Goal: Information Seeking & Learning: Check status

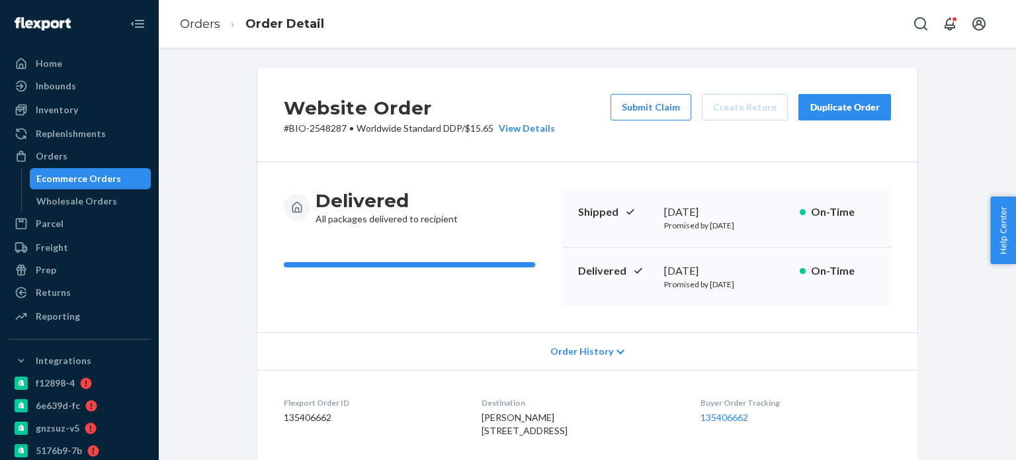
scroll to position [331, 0]
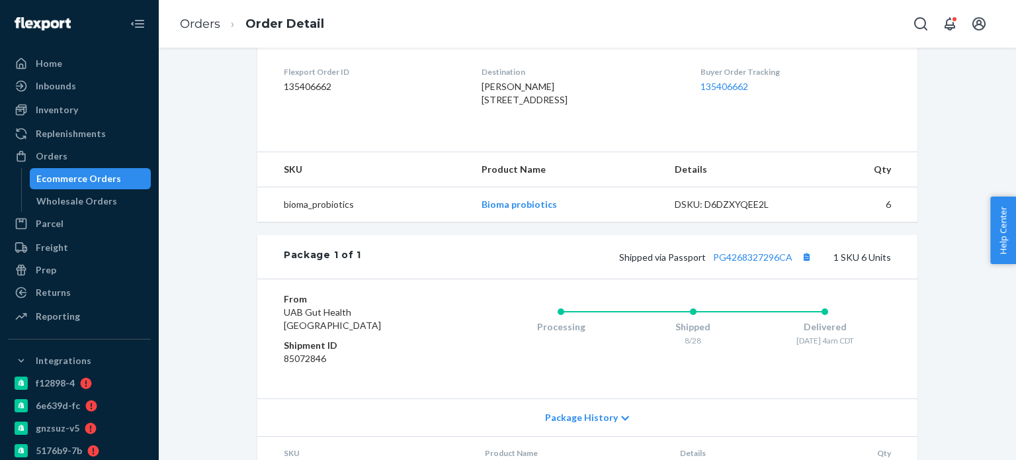
click at [232, 105] on div "Website Order # BIO-2548287 • Worldwide Standard DDP / $15.65 View Details Subm…" at bounding box center [588, 142] width 838 height 810
click at [203, 26] on link "Orders" at bounding box center [200, 24] width 40 height 15
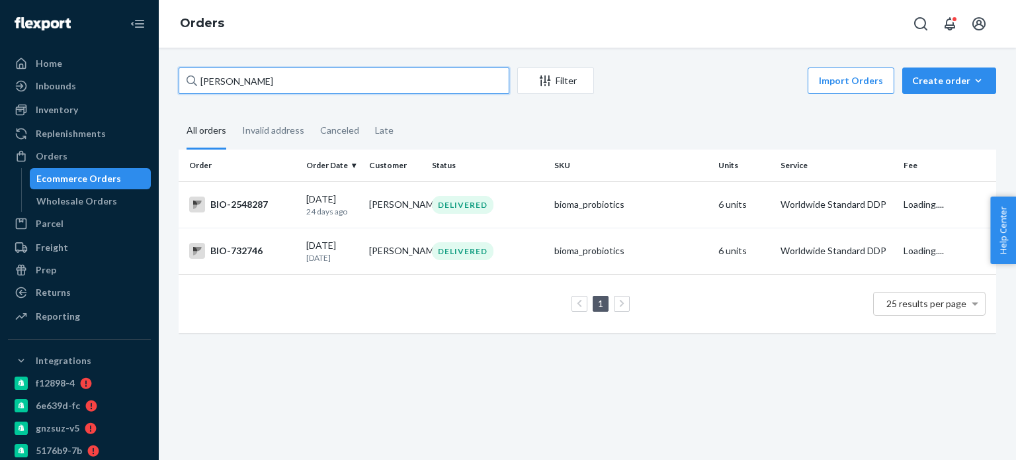
click at [239, 70] on input "[PERSON_NAME]" at bounding box center [344, 80] width 331 height 26
paste input "[PERSON_NAME]"
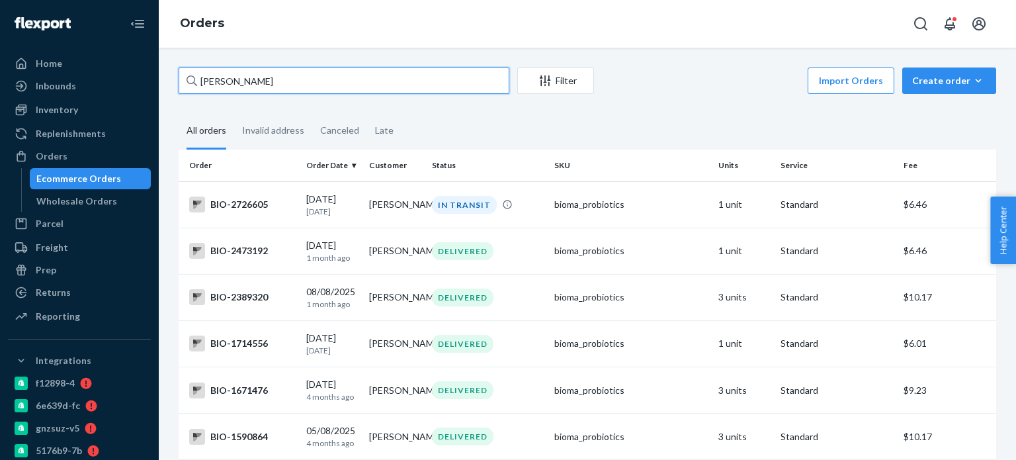
drag, startPoint x: 221, startPoint y: 83, endPoint x: 194, endPoint y: 80, distance: 27.3
click at [194, 80] on div "[PERSON_NAME]" at bounding box center [344, 80] width 331 height 26
type input "[PERSON_NAME]"
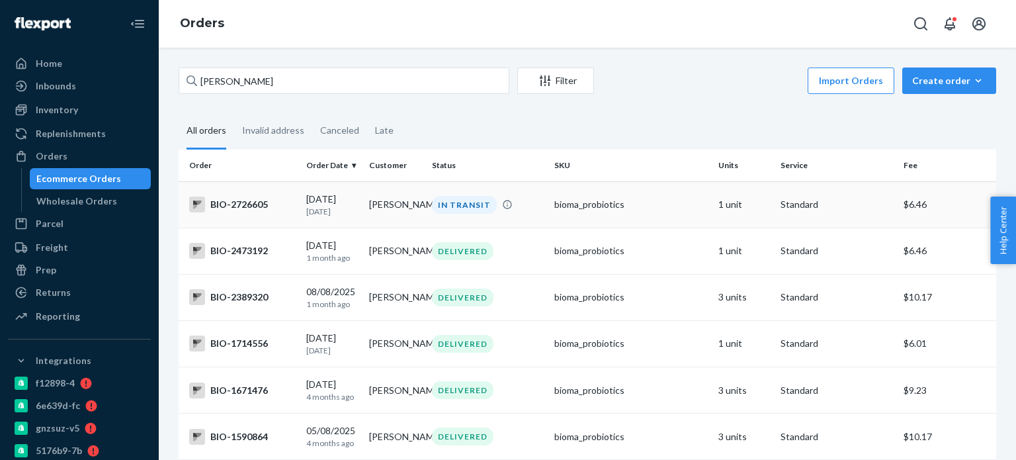
click at [250, 200] on div "BIO-2726605" at bounding box center [242, 204] width 107 height 16
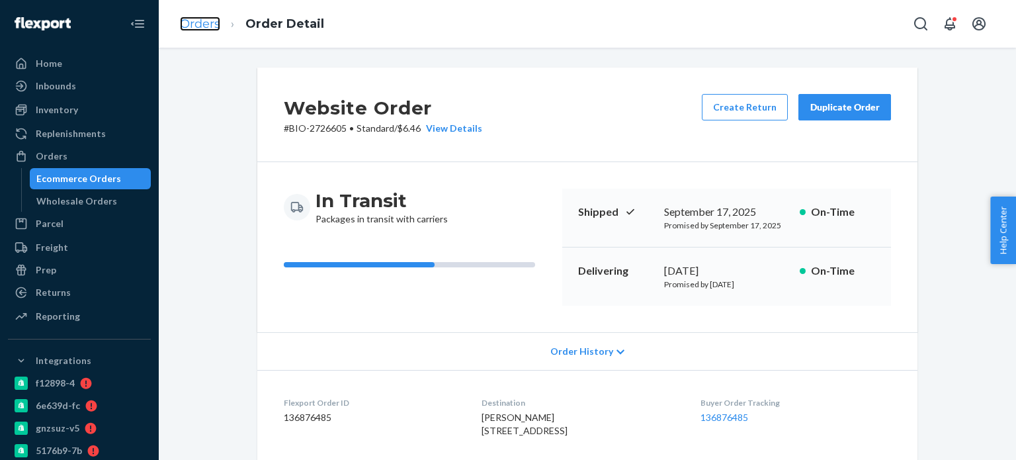
click at [197, 28] on link "Orders" at bounding box center [200, 24] width 40 height 15
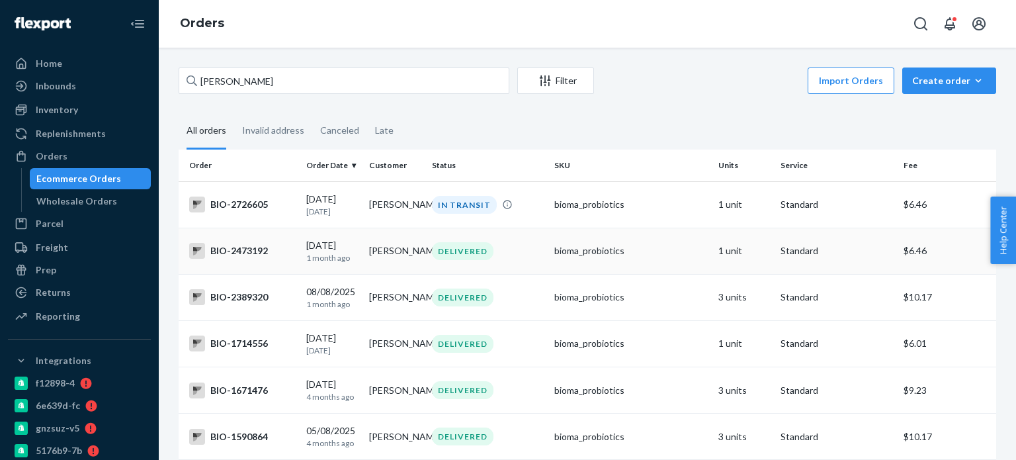
click at [249, 248] on div "BIO-2473192" at bounding box center [242, 251] width 107 height 16
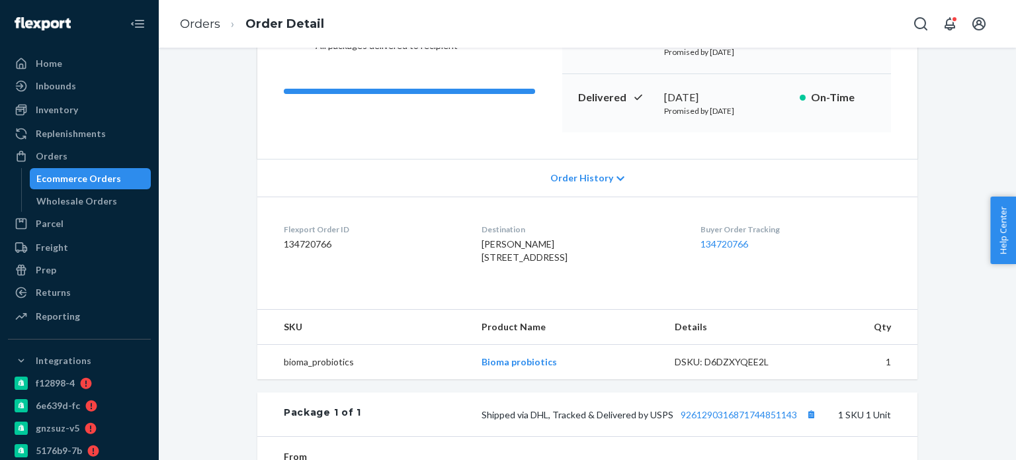
scroll to position [331, 0]
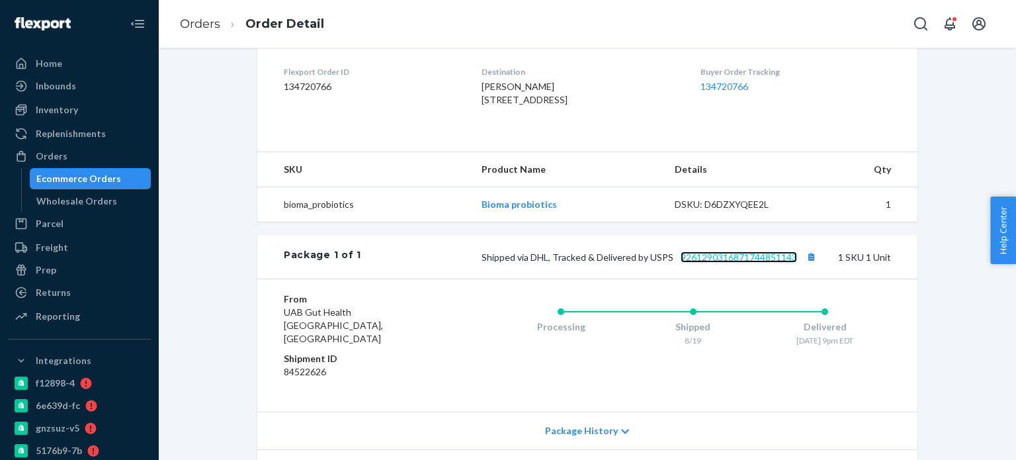
click at [731, 263] on link "9261290316871744851143" at bounding box center [739, 256] width 116 height 11
click at [204, 20] on link "Orders" at bounding box center [200, 24] width 40 height 15
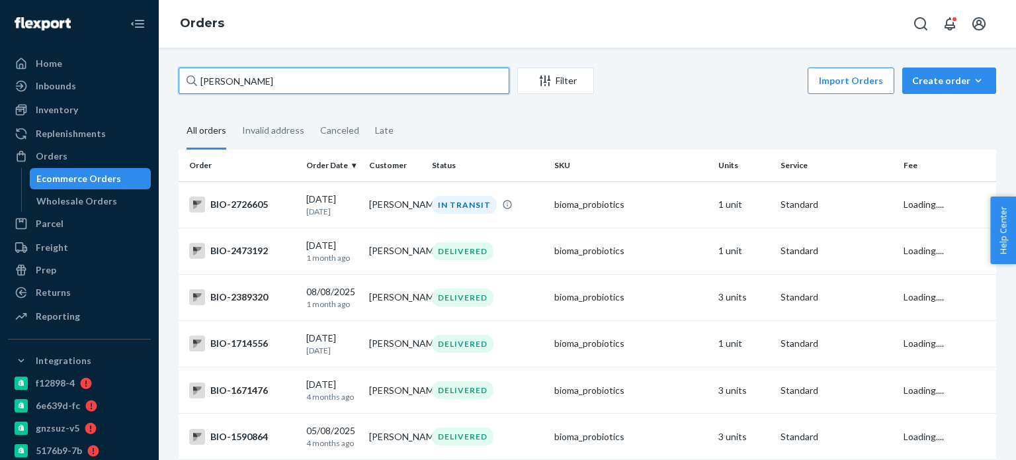
click at [283, 81] on input "[PERSON_NAME]" at bounding box center [344, 80] width 331 height 26
paste input "[PERSON_NAME]"
type input "[PERSON_NAME]"
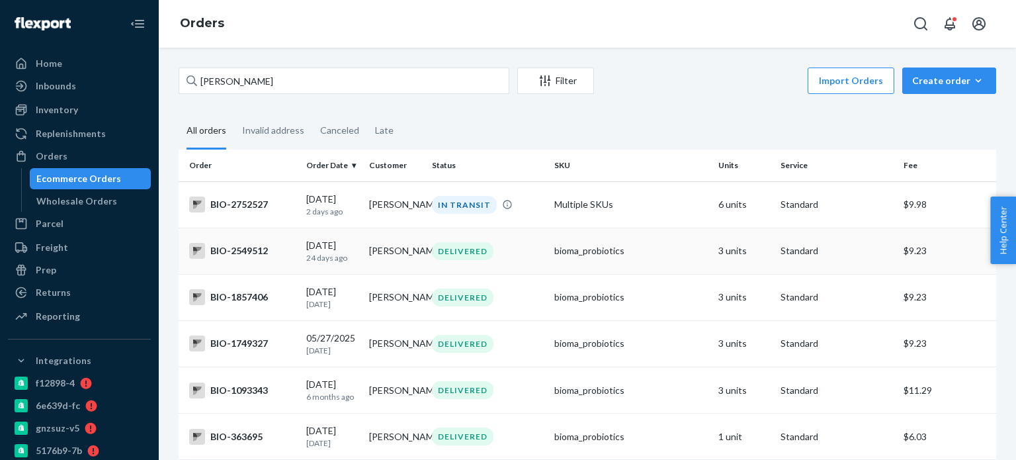
click at [254, 251] on div "BIO-2549512" at bounding box center [242, 251] width 107 height 16
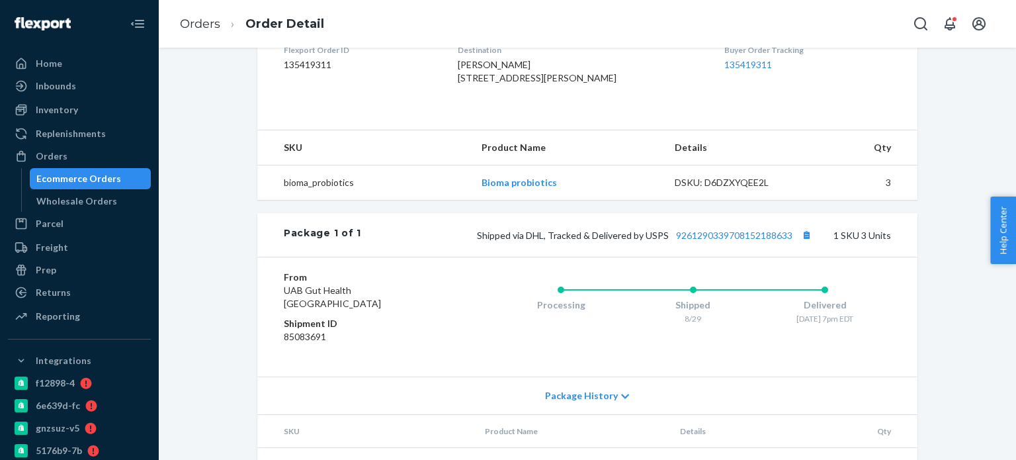
scroll to position [376, 0]
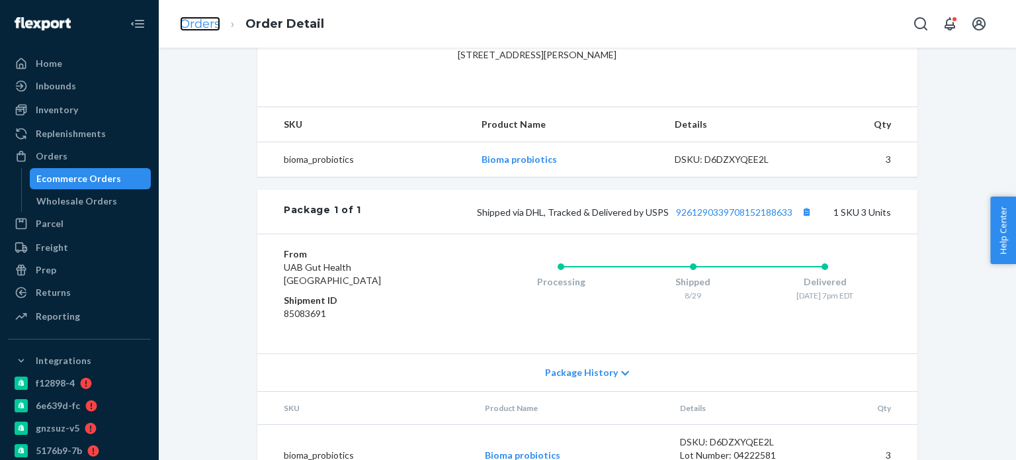
click at [198, 19] on link "Orders" at bounding box center [200, 24] width 40 height 15
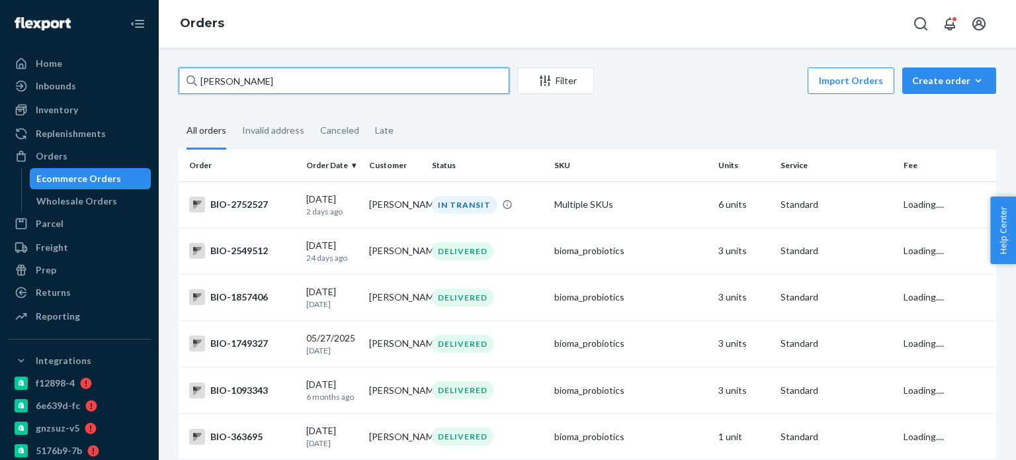
click at [238, 87] on input "[PERSON_NAME]" at bounding box center [344, 80] width 331 height 26
paste input "[PERSON_NAME]"
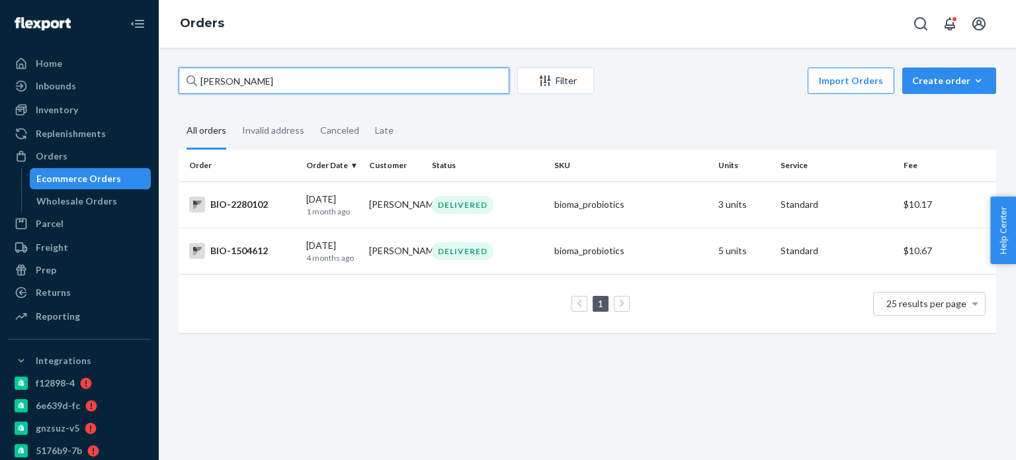
click at [233, 84] on input "[PERSON_NAME]" at bounding box center [344, 80] width 331 height 26
paste input "[PERSON_NAME]"
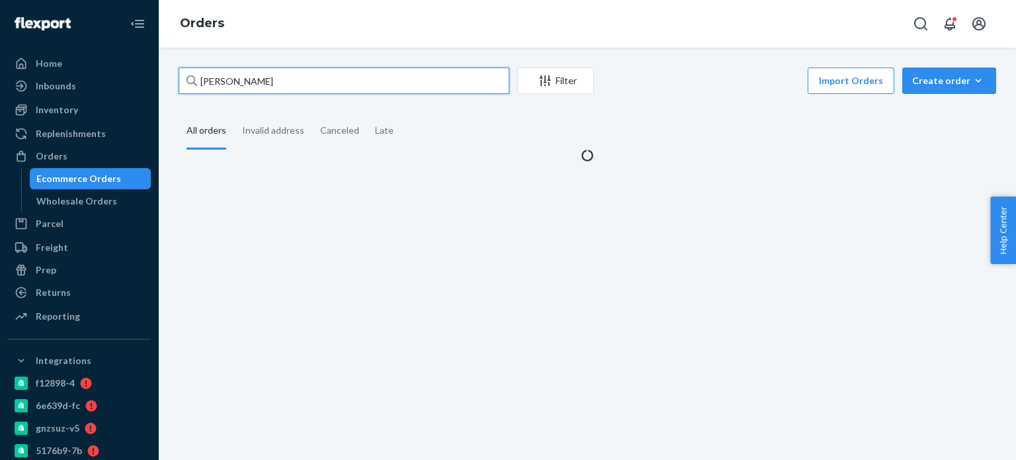
drag, startPoint x: 217, startPoint y: 85, endPoint x: 195, endPoint y: 78, distance: 23.0
click at [195, 78] on div "[PERSON_NAME]" at bounding box center [344, 80] width 331 height 26
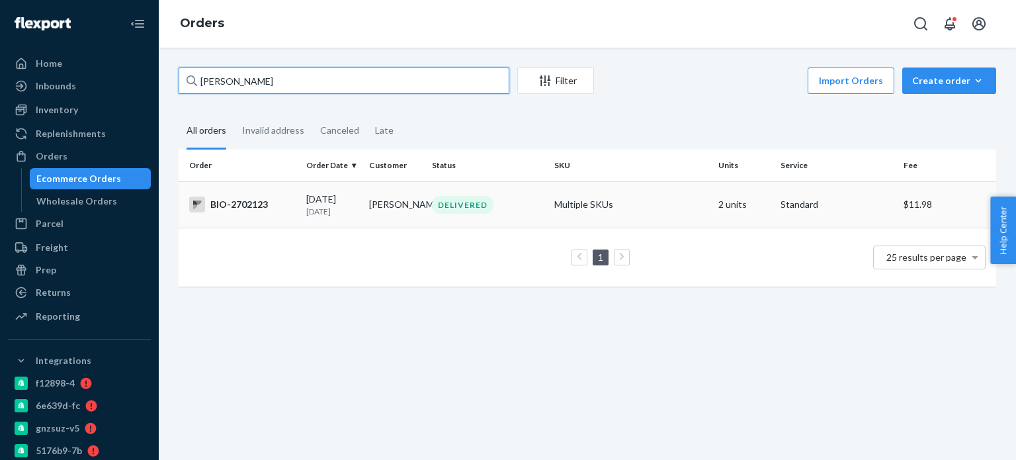
type input "[PERSON_NAME]"
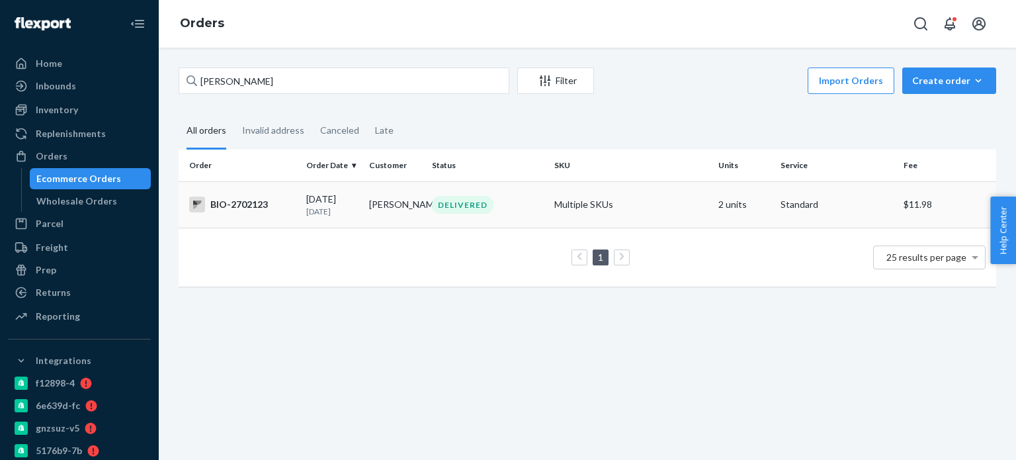
click at [239, 207] on div "BIO-2702123" at bounding box center [242, 204] width 107 height 16
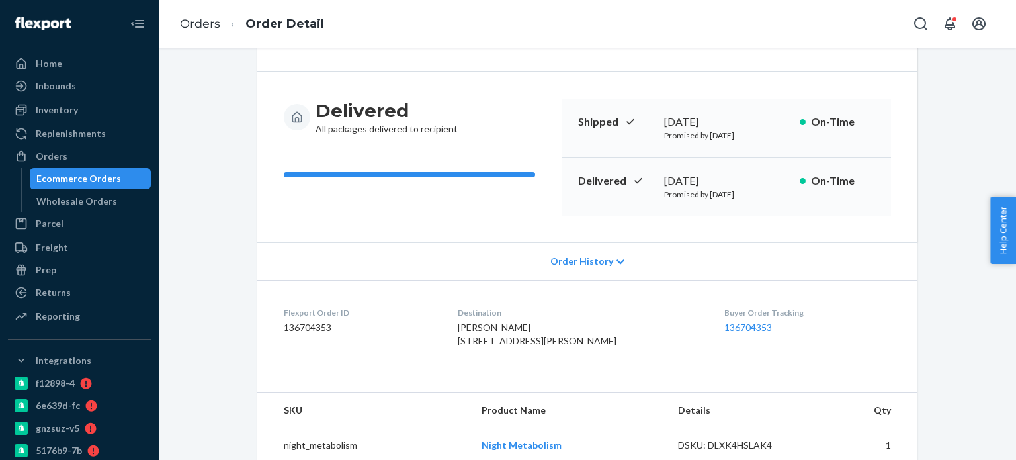
scroll to position [331, 0]
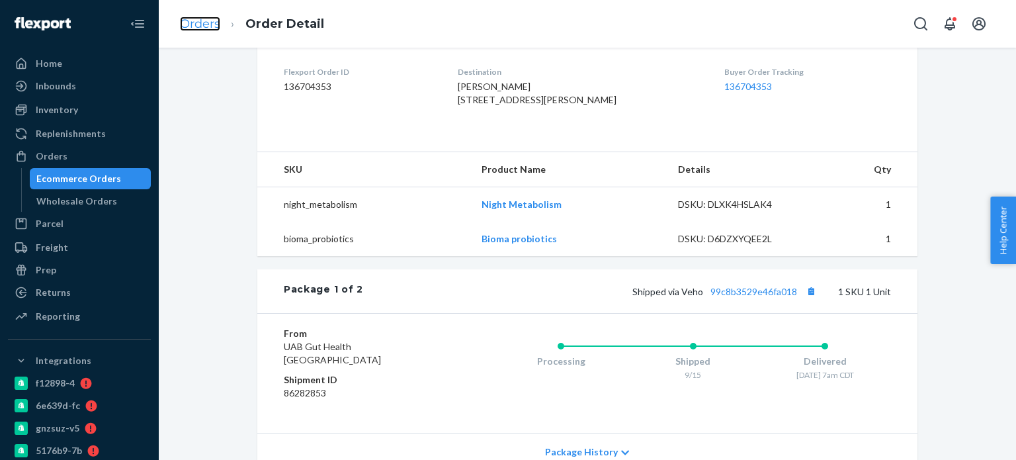
click at [200, 24] on link "Orders" at bounding box center [200, 24] width 40 height 15
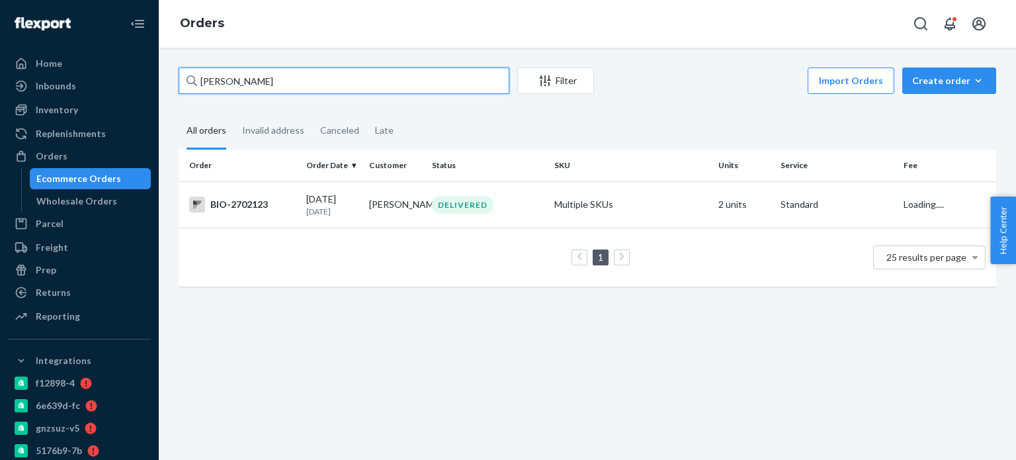
click at [223, 87] on input "[PERSON_NAME]" at bounding box center [344, 80] width 331 height 26
paste input "[PERSON_NAME]"
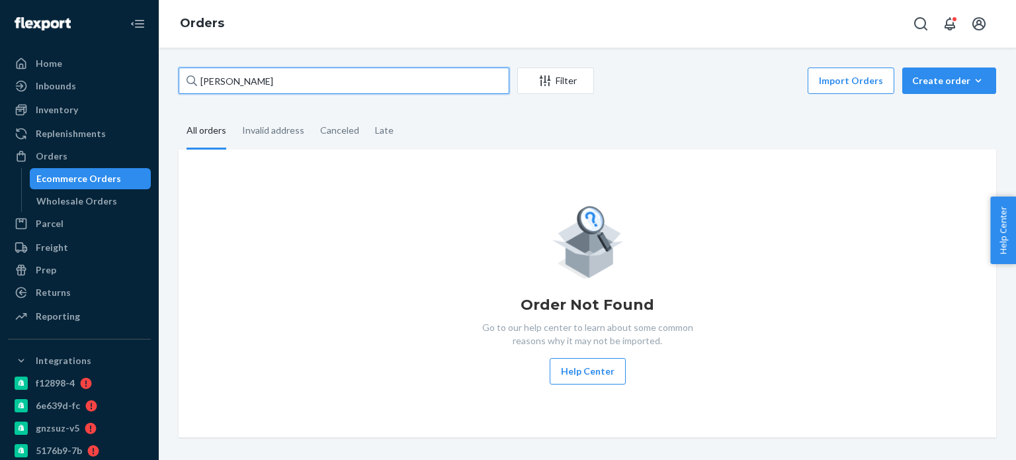
click at [265, 72] on input "[PERSON_NAME]" at bounding box center [344, 80] width 331 height 26
click at [264, 72] on input "[PERSON_NAME]" at bounding box center [344, 80] width 331 height 26
paste input "[PERSON_NAME]"
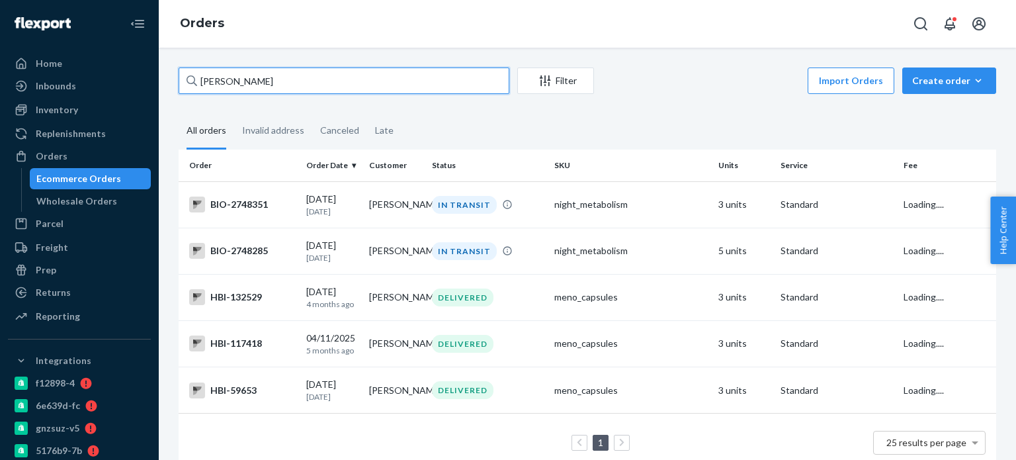
drag, startPoint x: 214, startPoint y: 75, endPoint x: 201, endPoint y: 67, distance: 15.8
click at [201, 67] on div "[PERSON_NAME]" at bounding box center [344, 80] width 331 height 26
type input "[PERSON_NAME]"
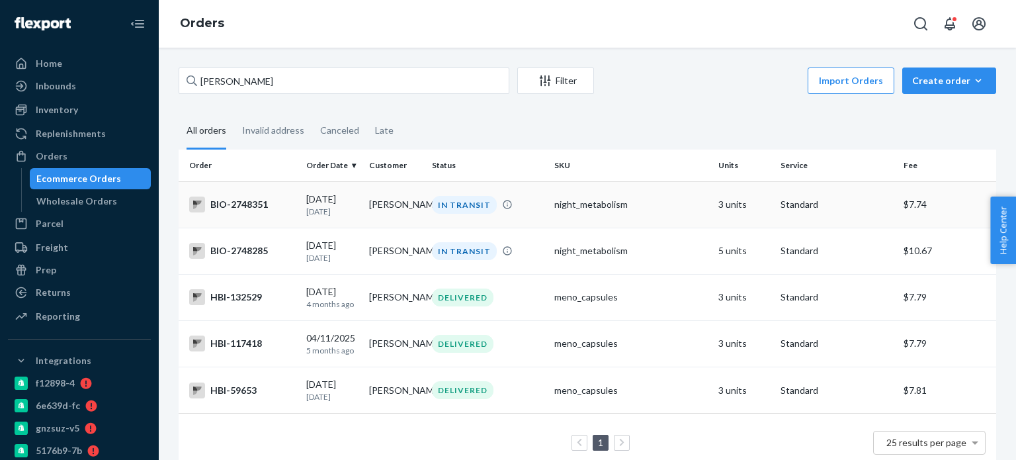
click at [234, 208] on div "BIO-2748351" at bounding box center [242, 204] width 107 height 16
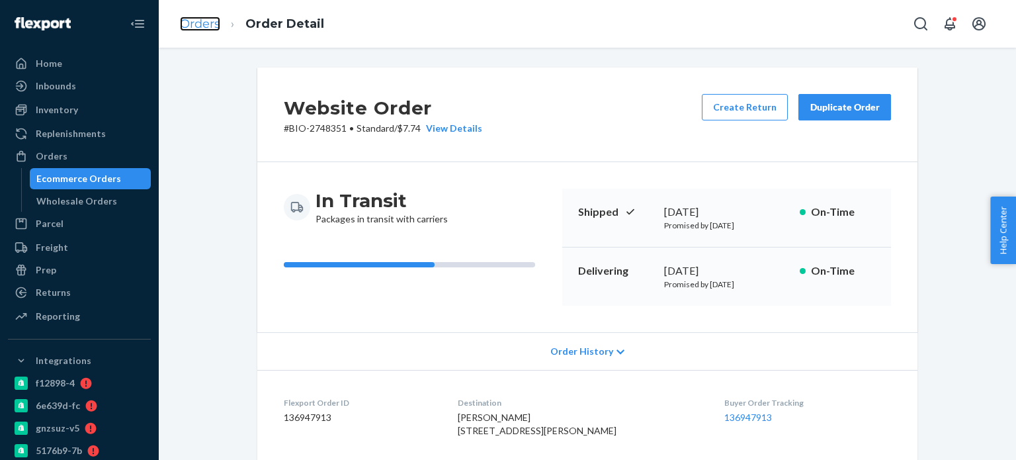
click at [206, 26] on link "Orders" at bounding box center [200, 24] width 40 height 15
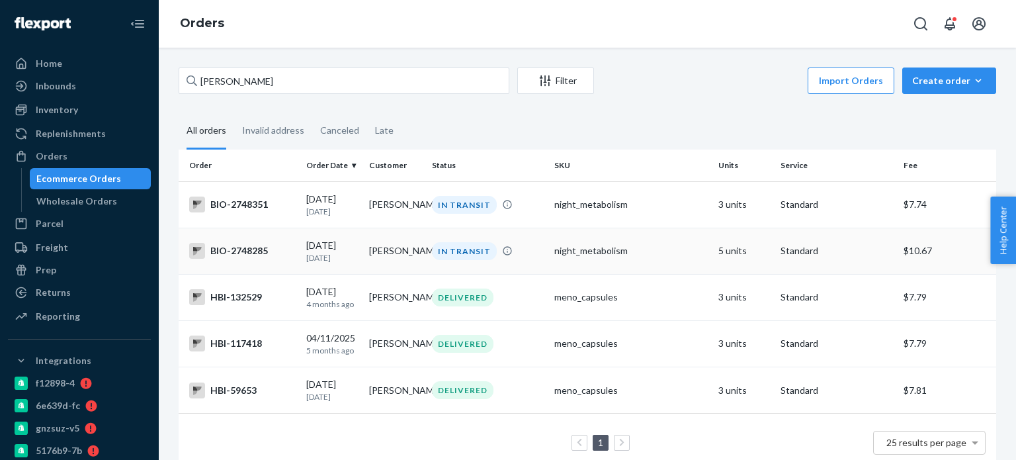
click at [249, 259] on div "BIO-2748285" at bounding box center [242, 251] width 107 height 16
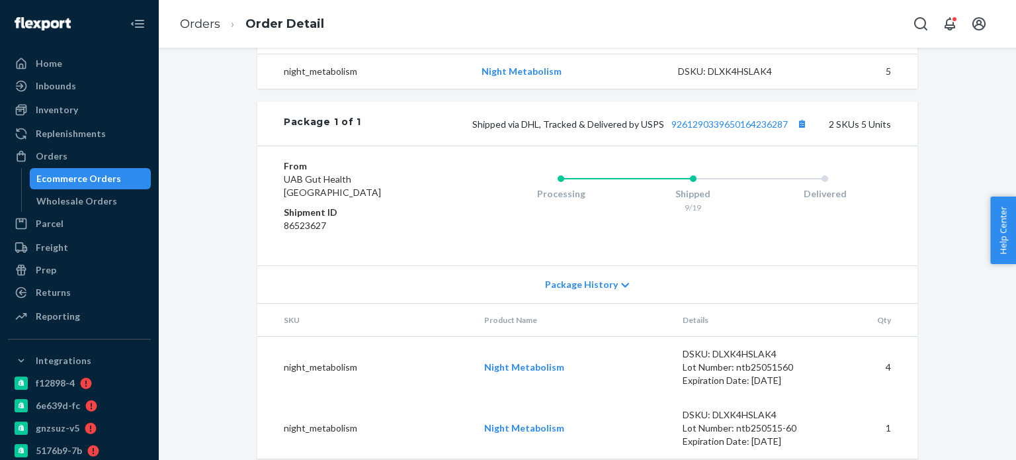
scroll to position [503, 0]
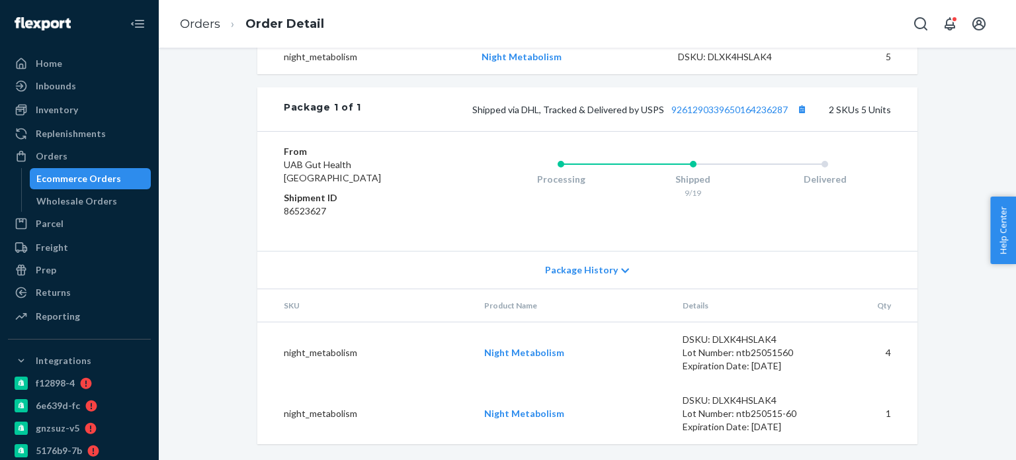
click at [341, 391] on td "night_metabolism" at bounding box center [365, 413] width 216 height 61
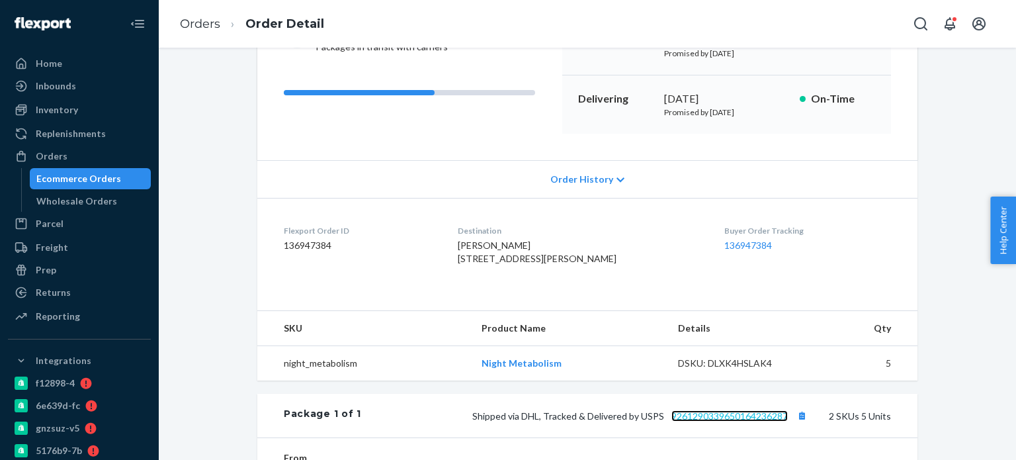
scroll to position [0, 0]
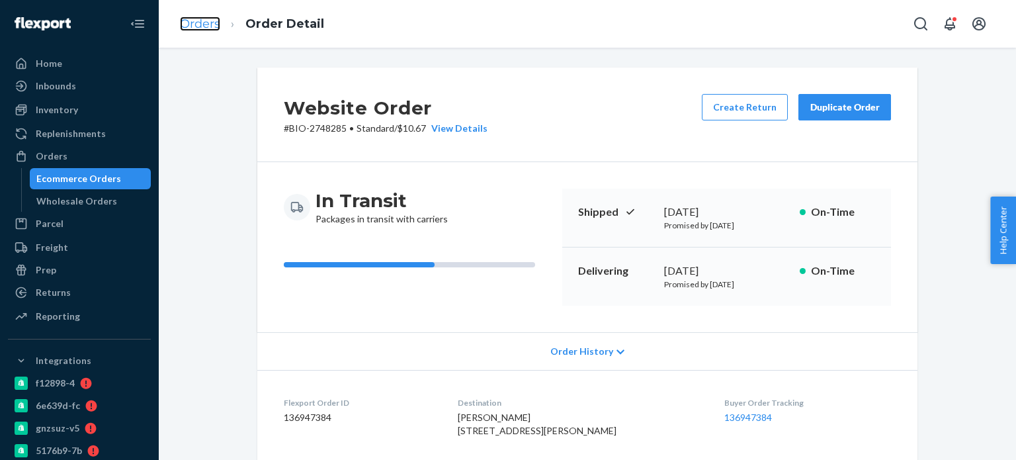
click at [214, 18] on link "Orders" at bounding box center [200, 24] width 40 height 15
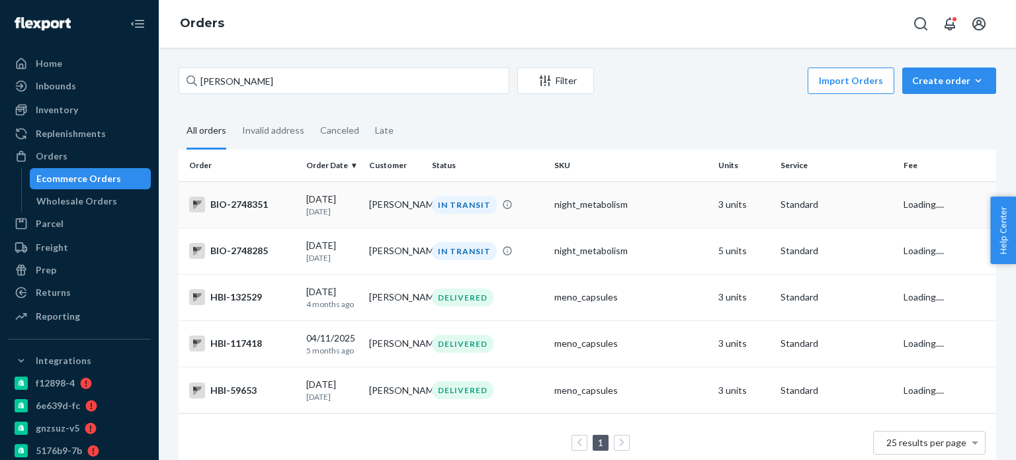
click at [270, 206] on div "BIO-2748351" at bounding box center [242, 204] width 107 height 16
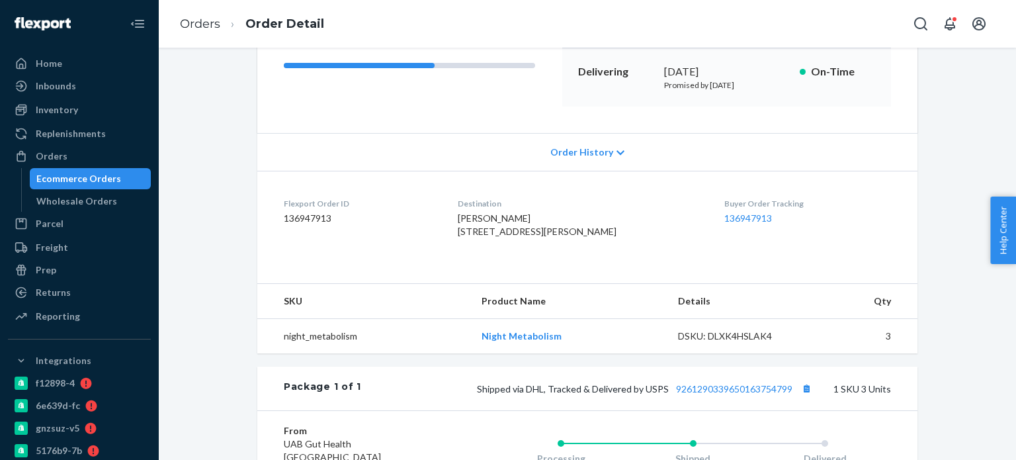
scroll to position [265, 0]
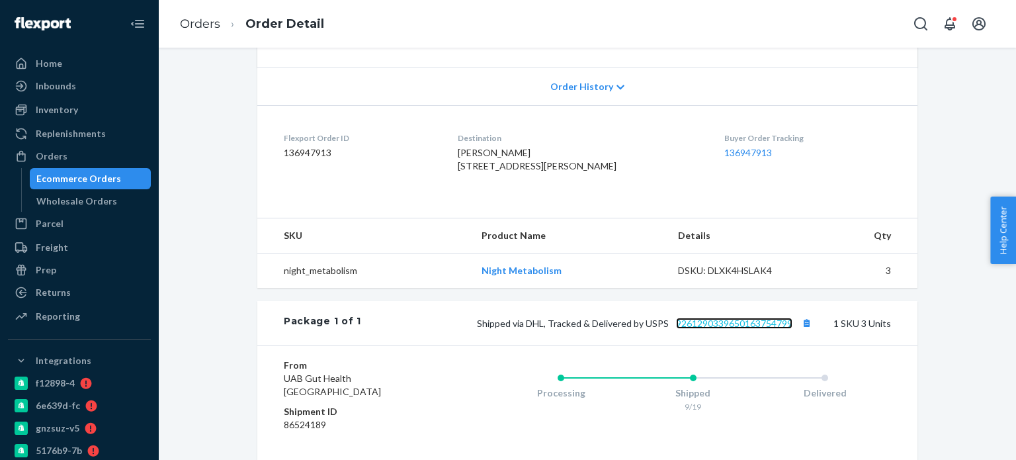
click at [724, 329] on link "9261290339650163754799" at bounding box center [734, 323] width 116 height 11
click at [216, 24] on link "Orders" at bounding box center [200, 24] width 40 height 15
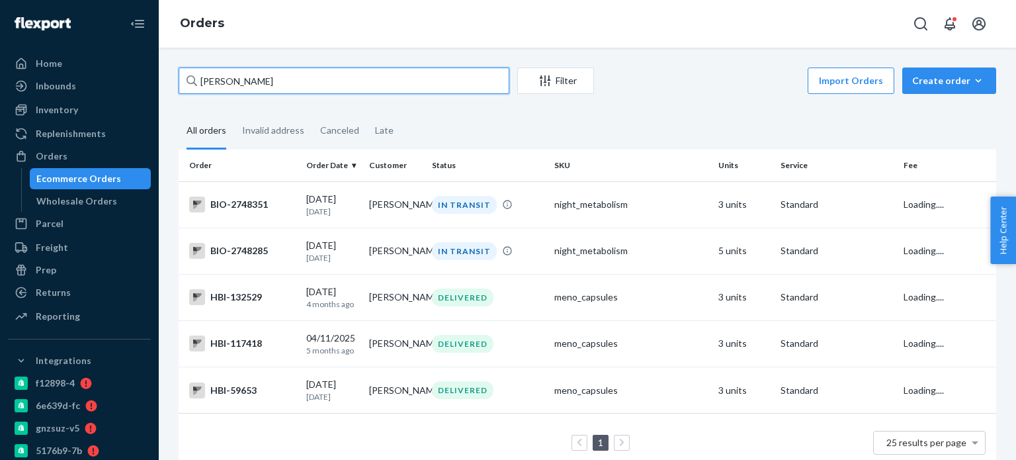
click at [269, 79] on input "[PERSON_NAME]" at bounding box center [344, 80] width 331 height 26
paste input "[PERSON_NAME]"
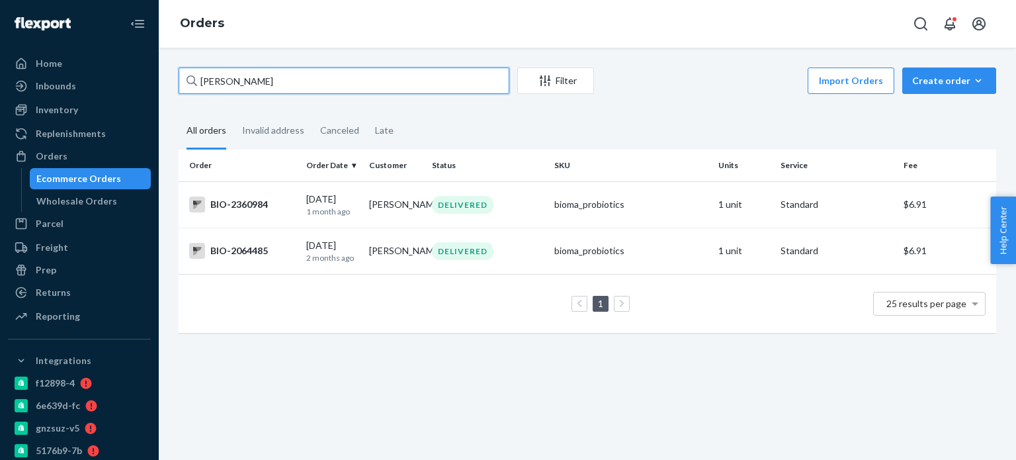
click at [292, 76] on input "[PERSON_NAME]" at bounding box center [344, 80] width 331 height 26
paste input "[PERSON_NAME]"
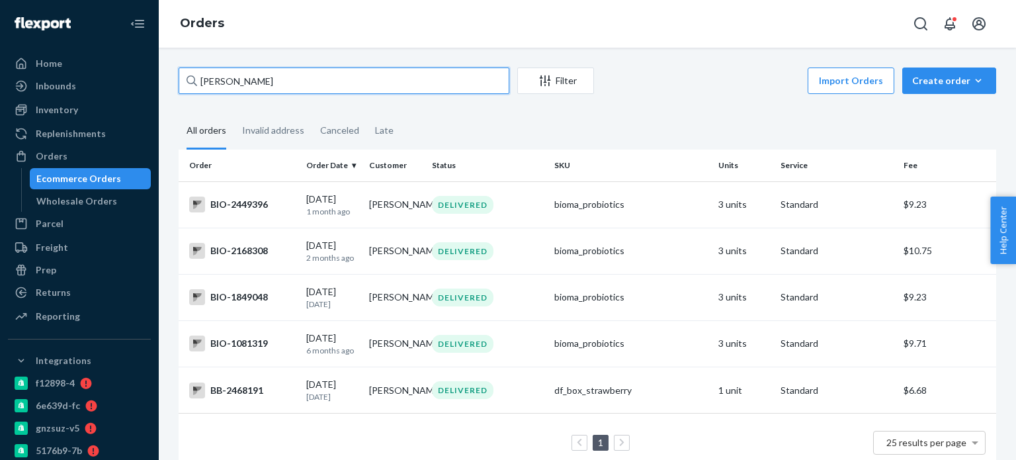
click at [251, 83] on input "[PERSON_NAME]" at bounding box center [344, 80] width 331 height 26
paste input "2649019"
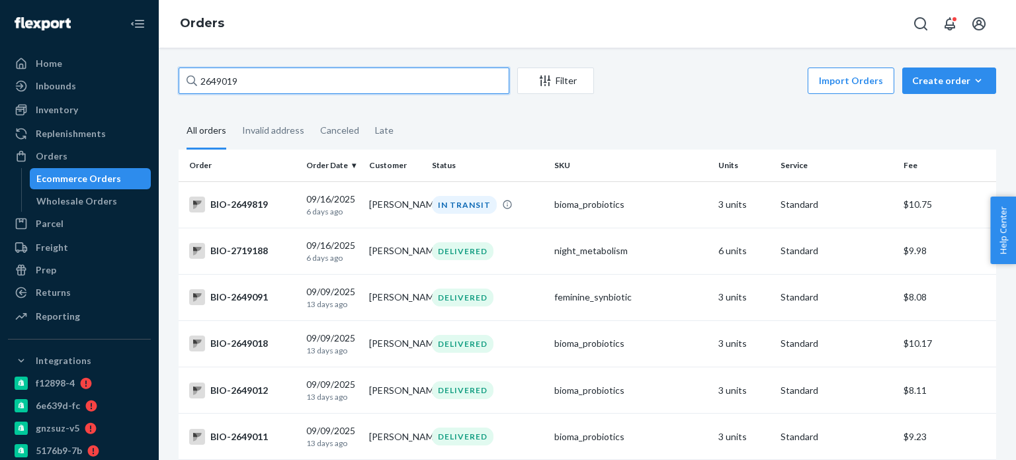
click at [200, 79] on input "2649019" at bounding box center [344, 80] width 331 height 26
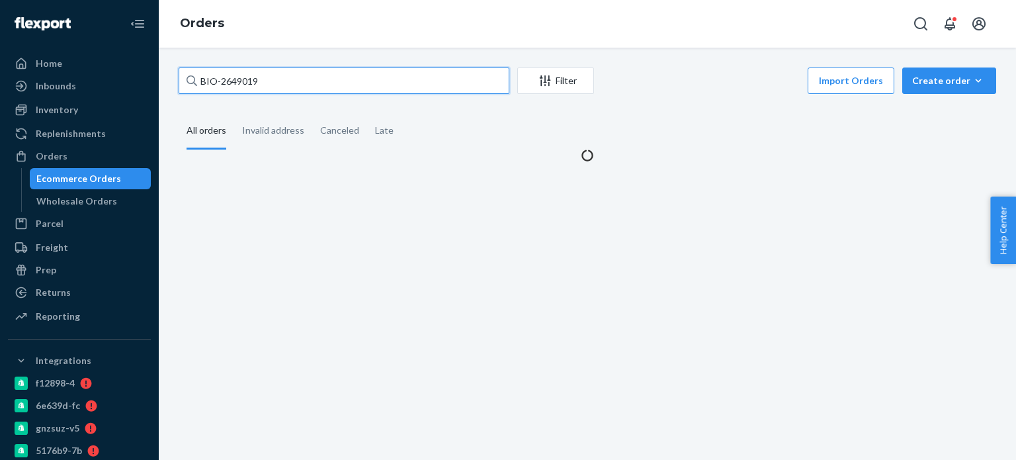
click at [272, 85] on input "BIO-2649019" at bounding box center [344, 80] width 331 height 26
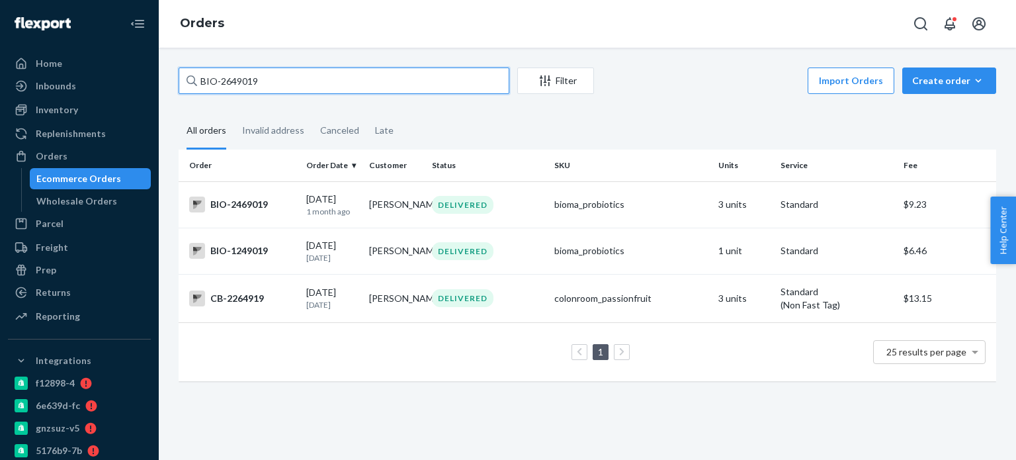
click at [228, 73] on input "BIO-2649019" at bounding box center [344, 80] width 331 height 26
click at [212, 87] on input "BIO-2649019" at bounding box center [344, 80] width 331 height 26
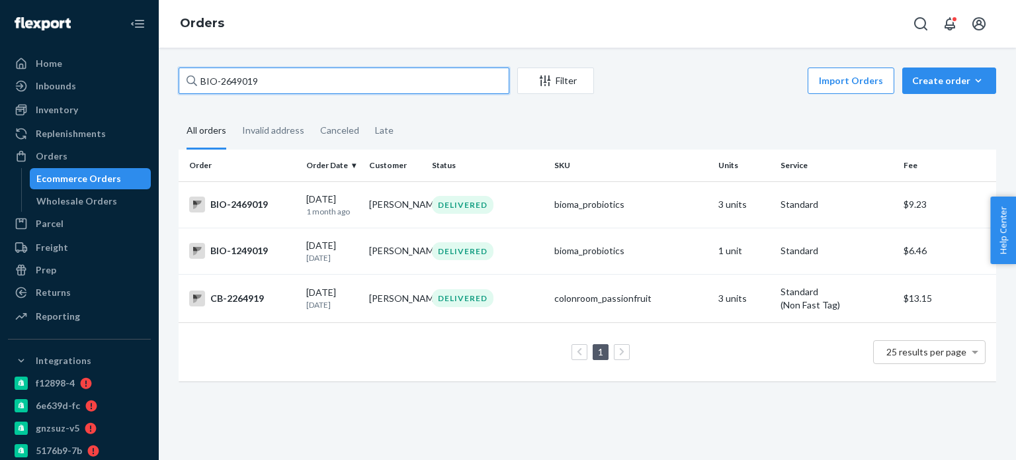
click at [212, 87] on input "BIO-2649019" at bounding box center [344, 80] width 331 height 26
paste input "[PERSON_NAME]"
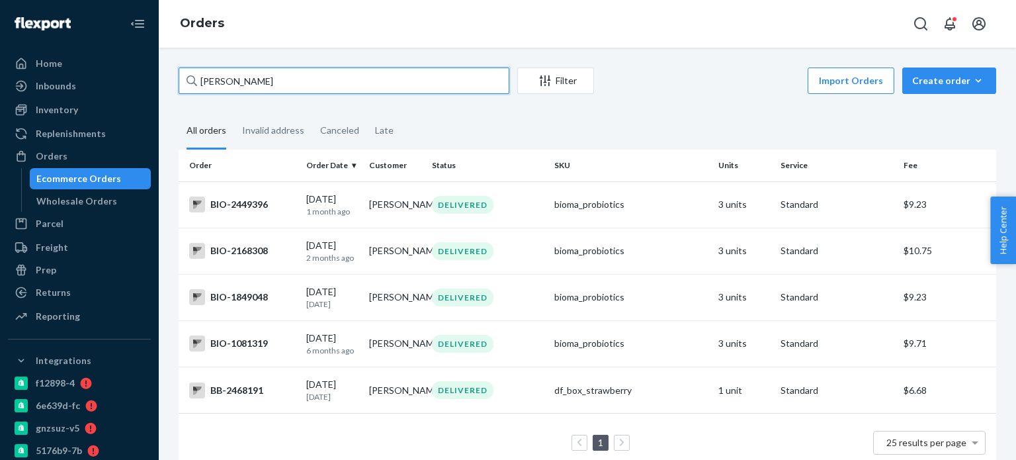
click at [240, 76] on input "[PERSON_NAME]" at bounding box center [344, 80] width 331 height 26
paste input "[PERSON_NAME]"
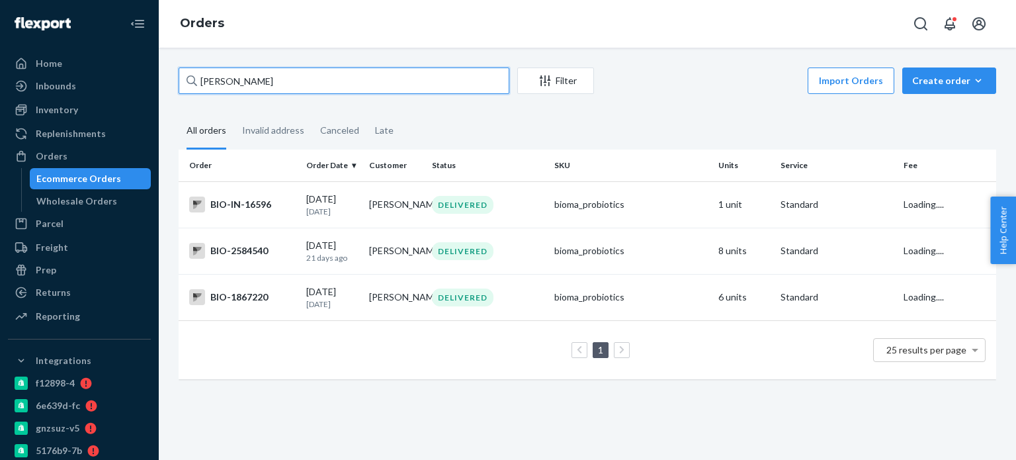
type input "[PERSON_NAME]"
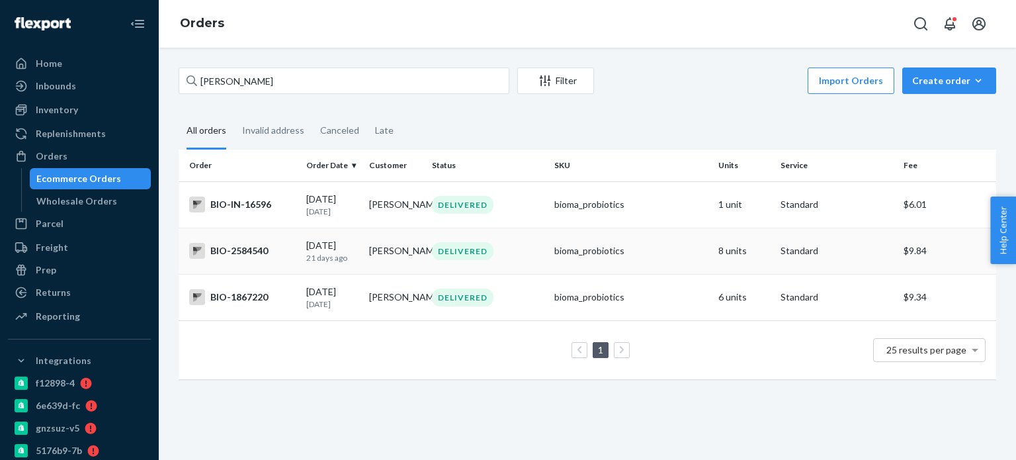
click at [257, 256] on div "BIO-2584540" at bounding box center [242, 251] width 107 height 16
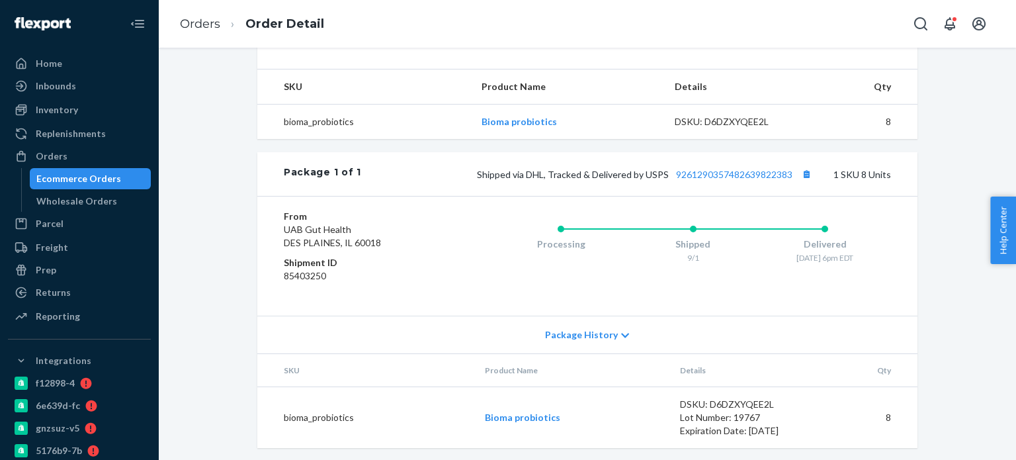
scroll to position [442, 0]
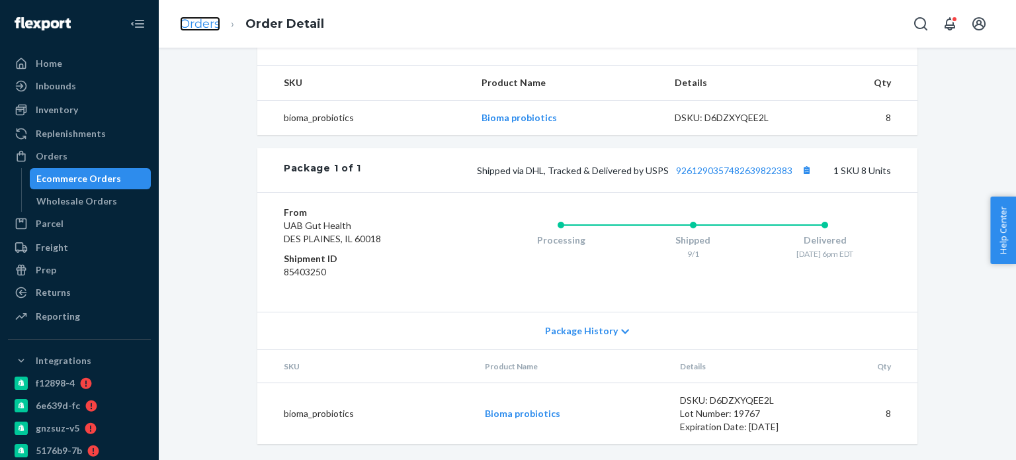
click at [206, 22] on link "Orders" at bounding box center [200, 24] width 40 height 15
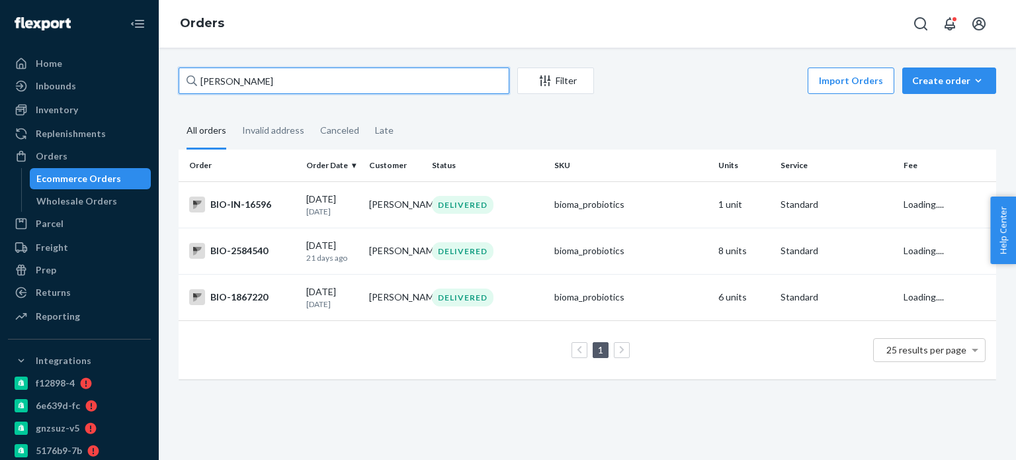
click at [214, 74] on input "[PERSON_NAME]" at bounding box center [344, 80] width 331 height 26
paste input "[PERSON_NAME]"
type input "[PERSON_NAME]"
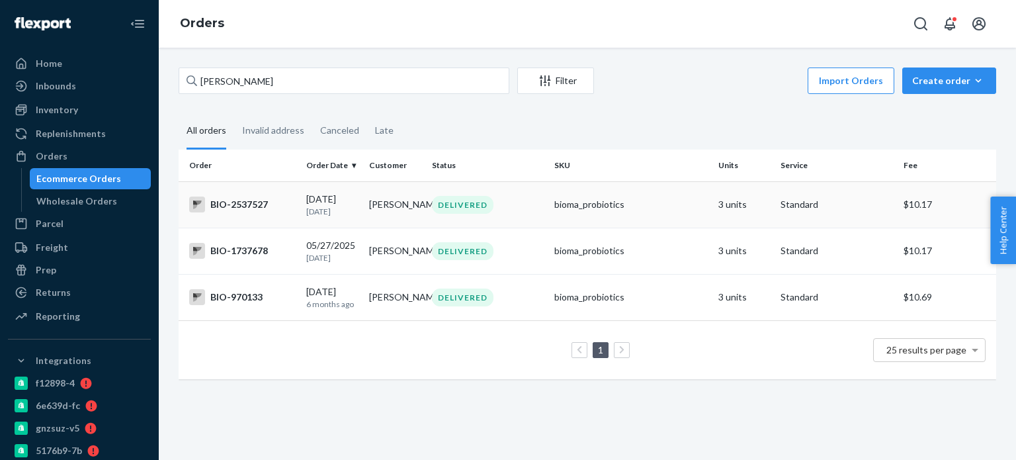
click at [257, 208] on div "BIO-2537527" at bounding box center [242, 204] width 107 height 16
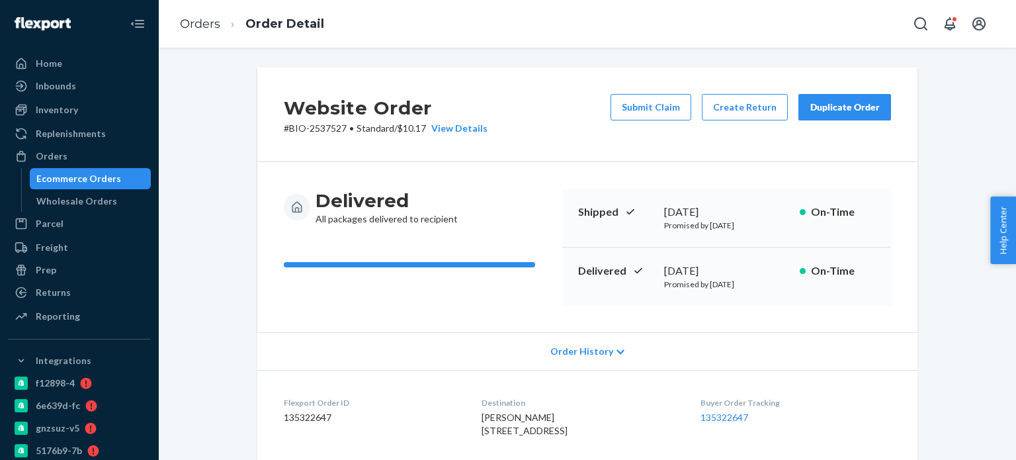
click at [333, 127] on p "# BIO-2537527 • Standard / $10.17 View Details" at bounding box center [386, 128] width 204 height 13
copy p "2537527"
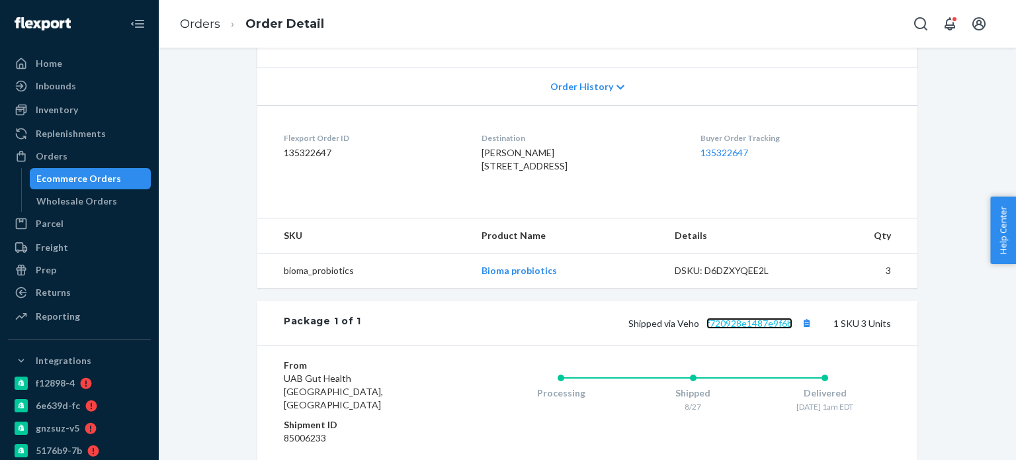
click at [755, 329] on link "f720928e1487e9f6b" at bounding box center [750, 323] width 86 height 11
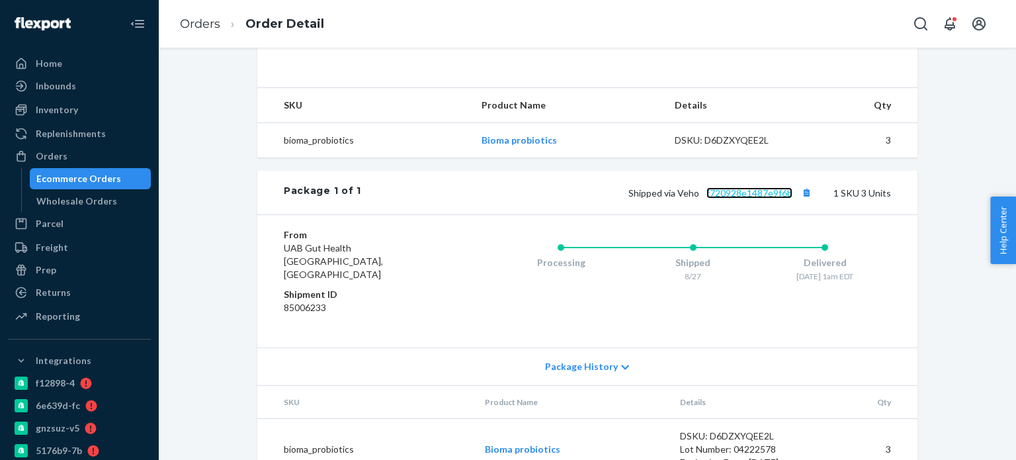
scroll to position [397, 0]
